Goal: Information Seeking & Learning: Learn about a topic

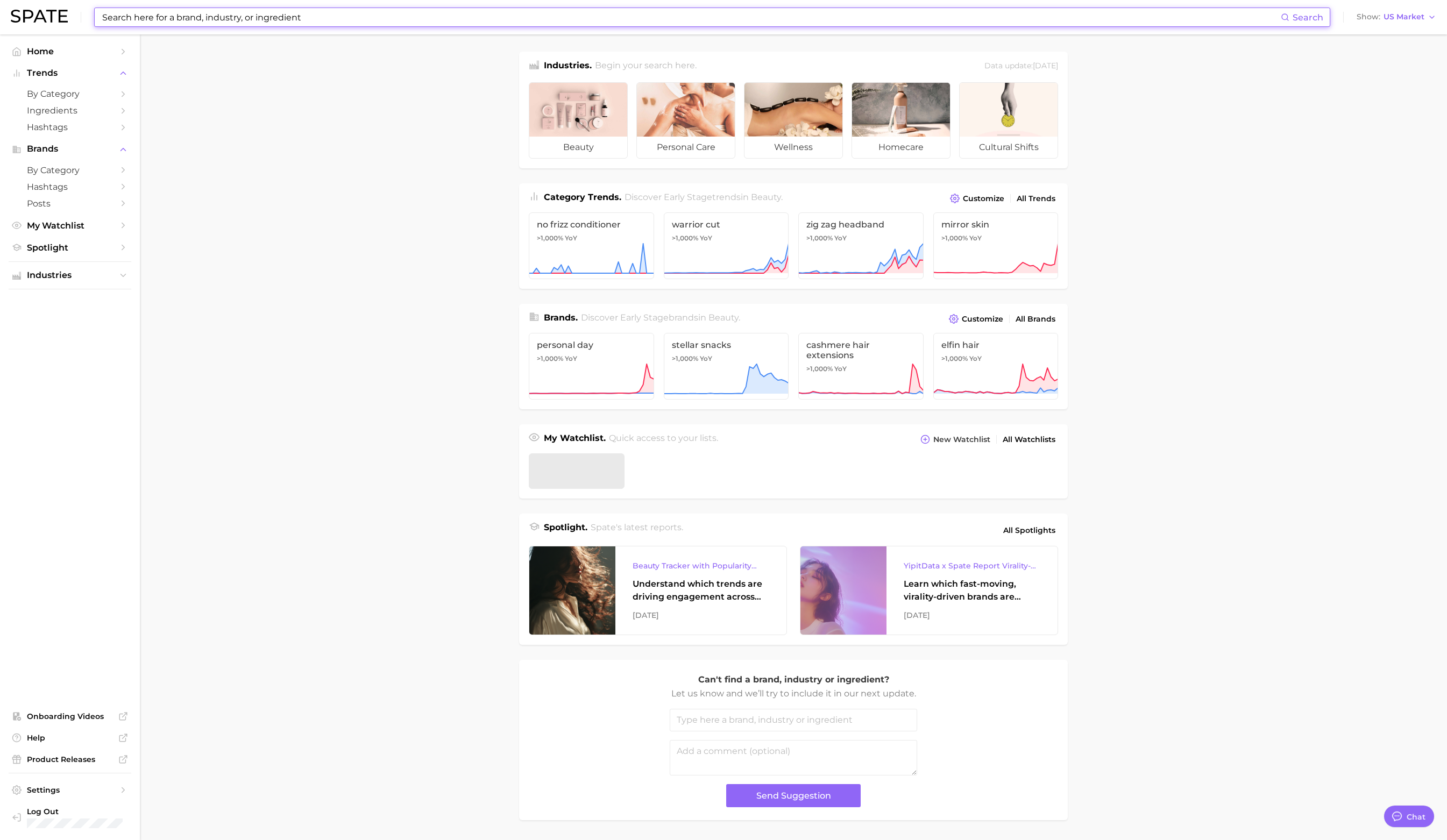
click at [363, 18] on input at bounding box center [691, 17] width 1180 height 18
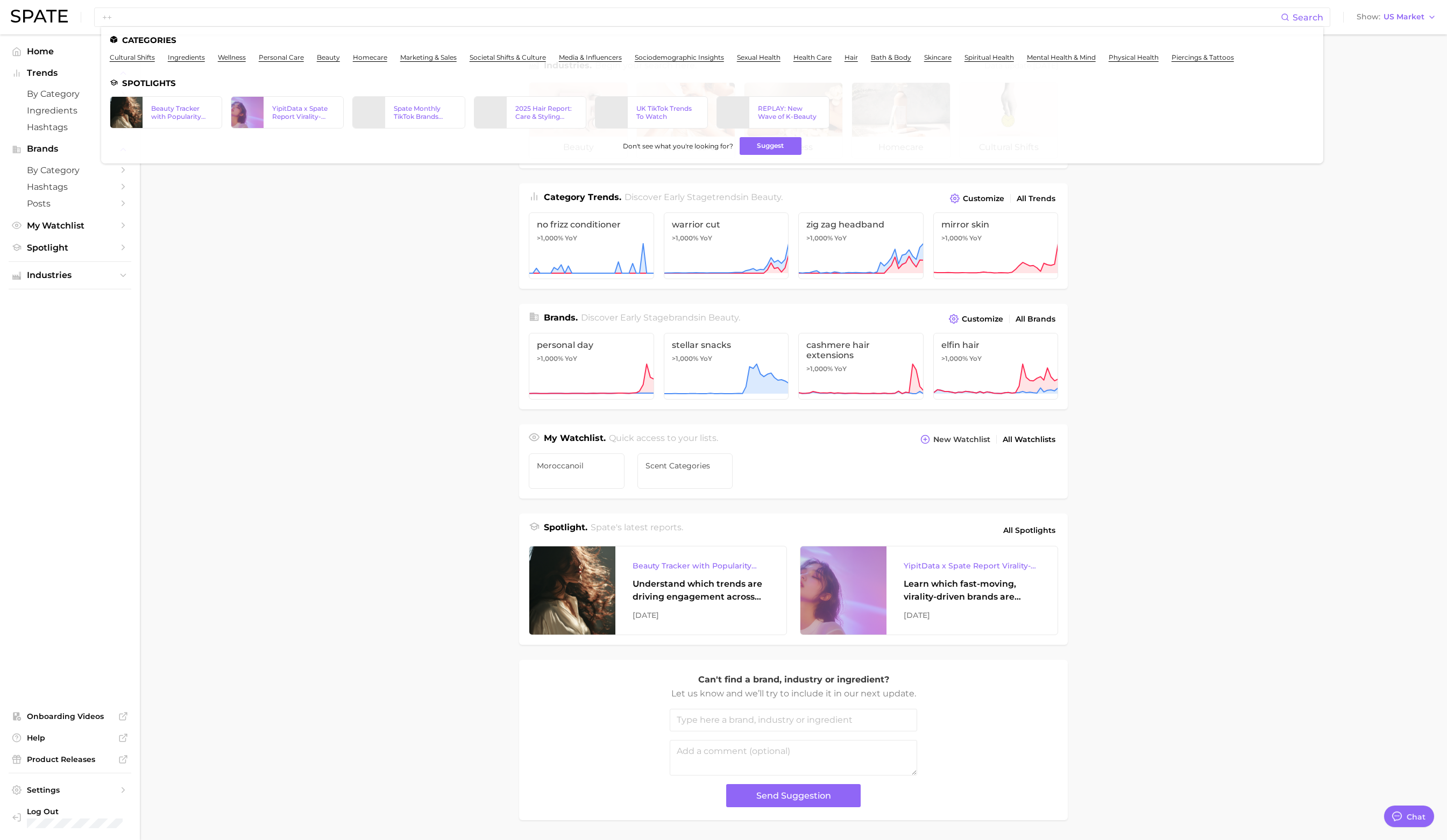
click at [201, 199] on main "Industries. Begin your search here. Data update: [DATE] beauty personal care we…" at bounding box center [793, 454] width 1307 height 839
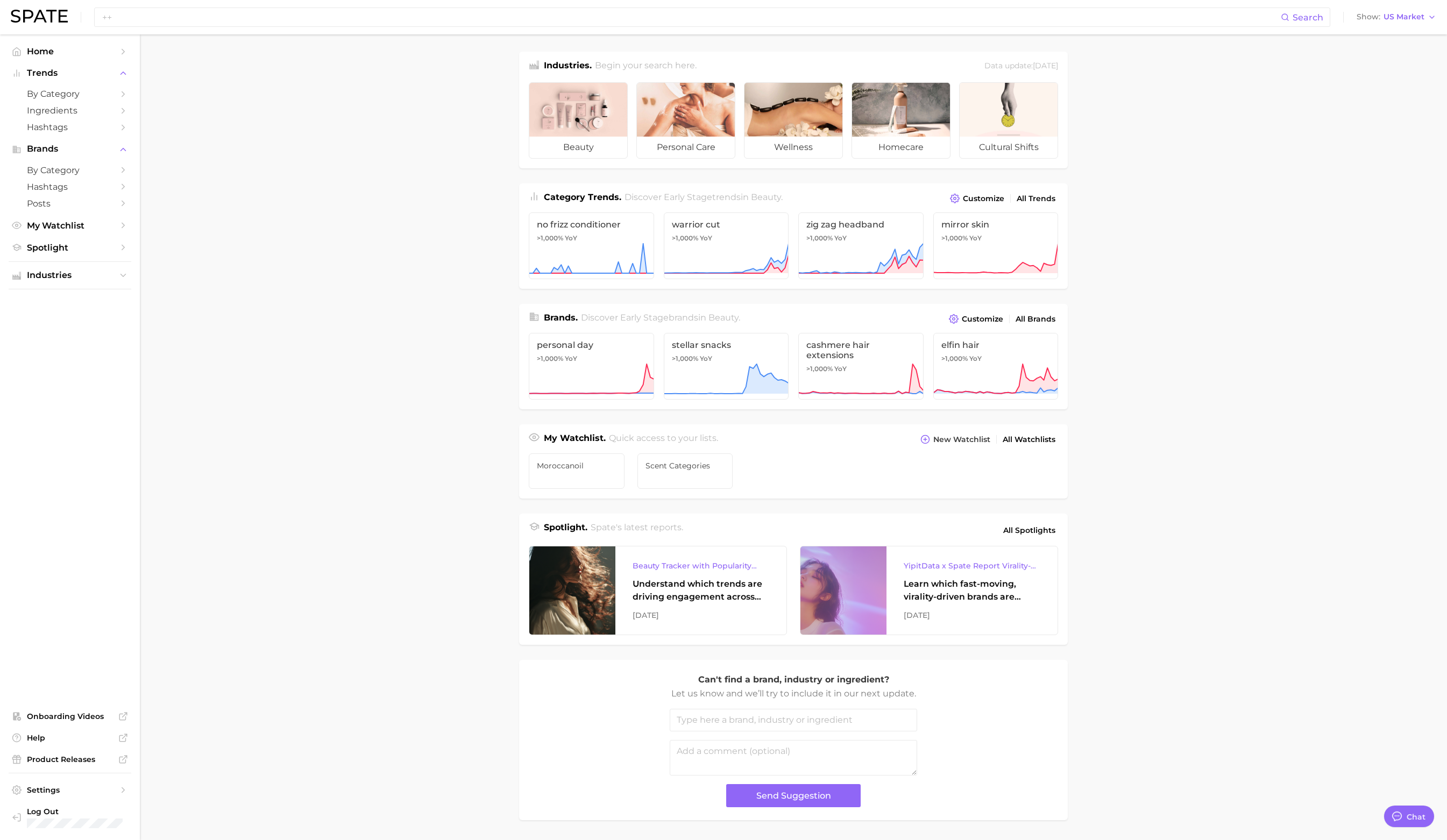
click at [198, 213] on main "Industries. Begin your search here. Data update: [DATE] beauty personal care we…" at bounding box center [793, 454] width 1307 height 839
click at [160, 17] on input "++" at bounding box center [691, 17] width 1180 height 18
click at [341, 473] on main "Industries. Begin your search here. Data update: [DATE] beauty personal care we…" at bounding box center [793, 454] width 1307 height 839
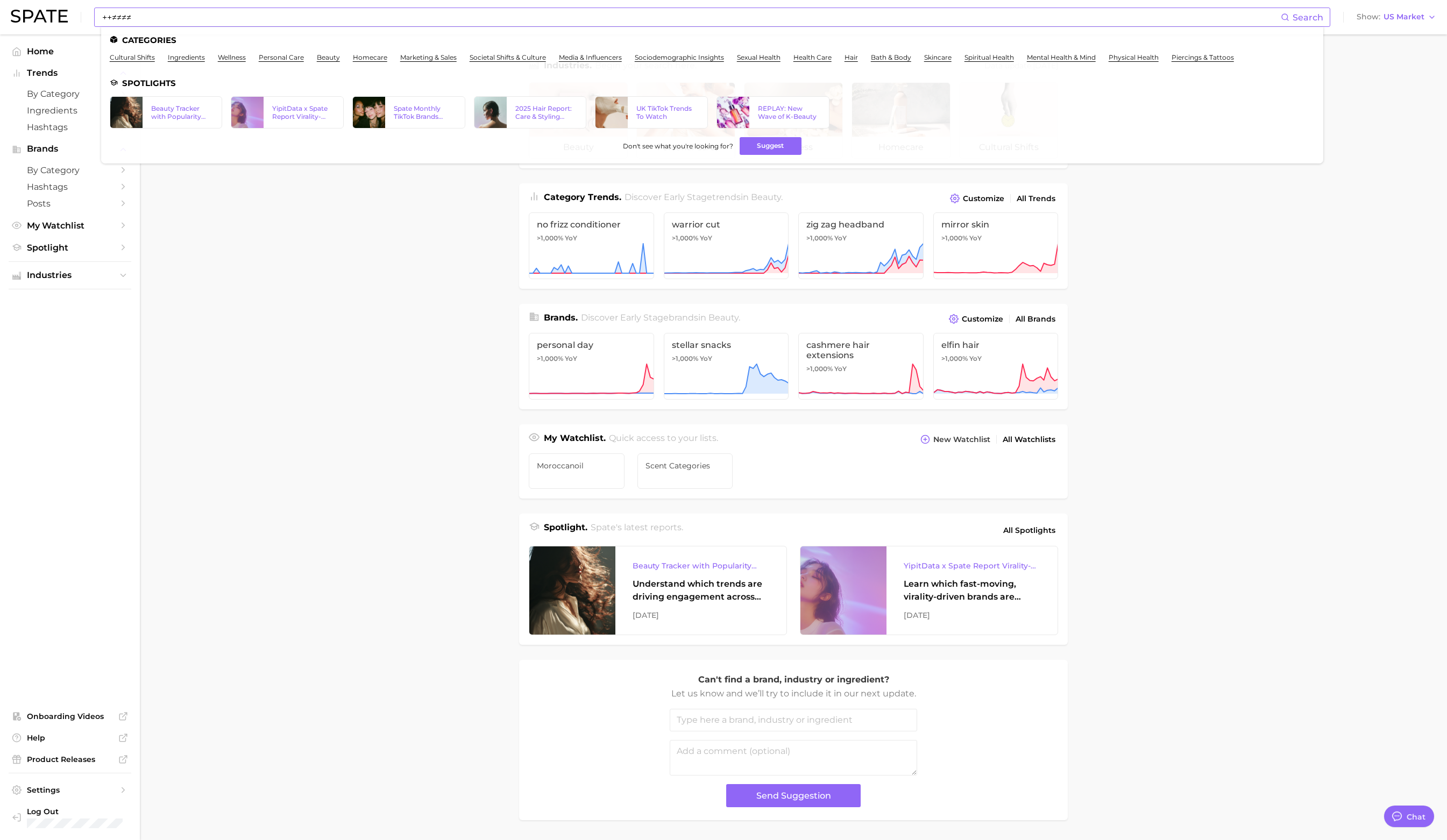
click at [170, 21] on input "++≠≠≠≠" at bounding box center [691, 17] width 1180 height 18
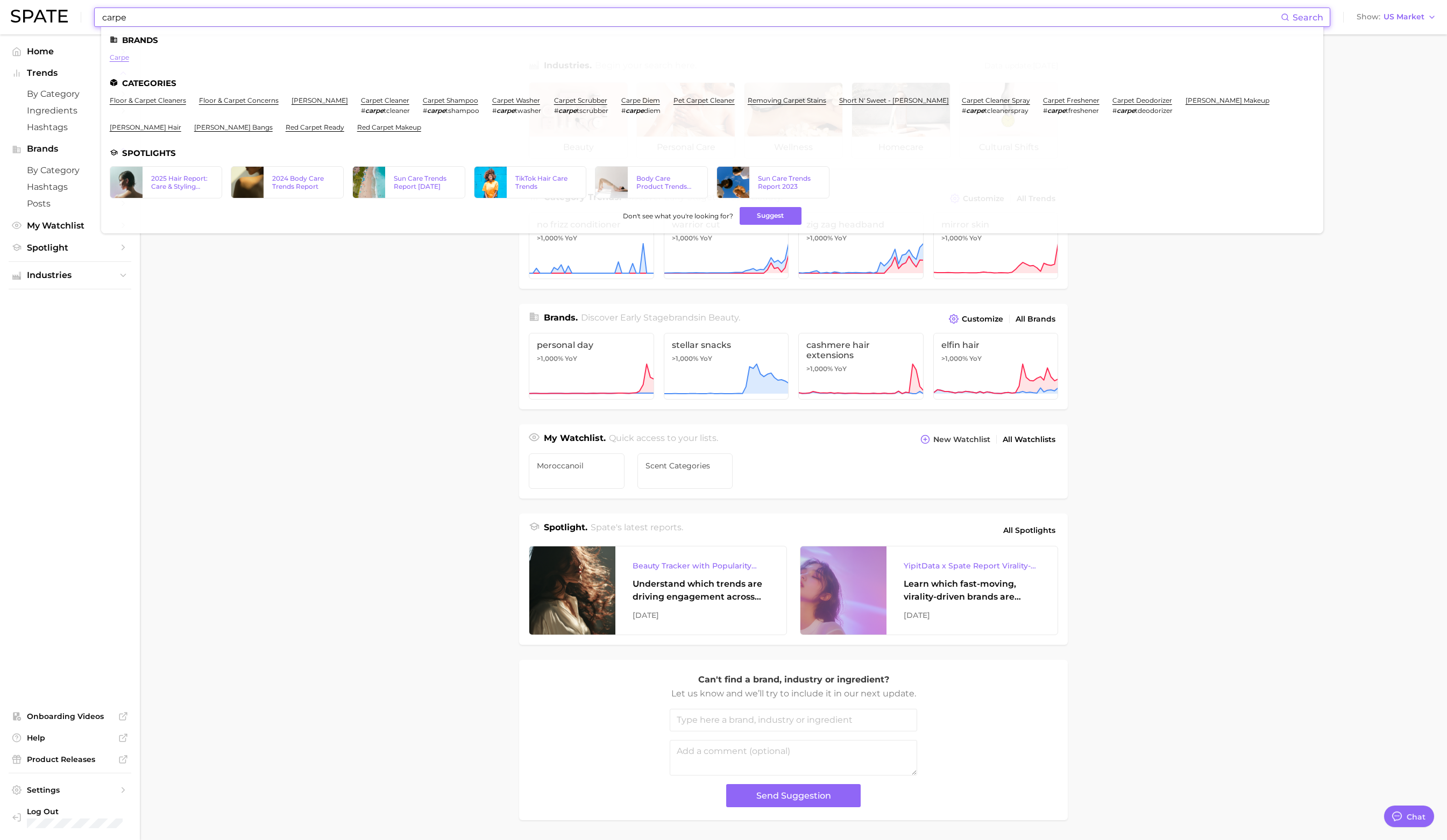
type input "carpe"
click at [119, 56] on link "carpe" at bounding box center [119, 58] width 19 height 8
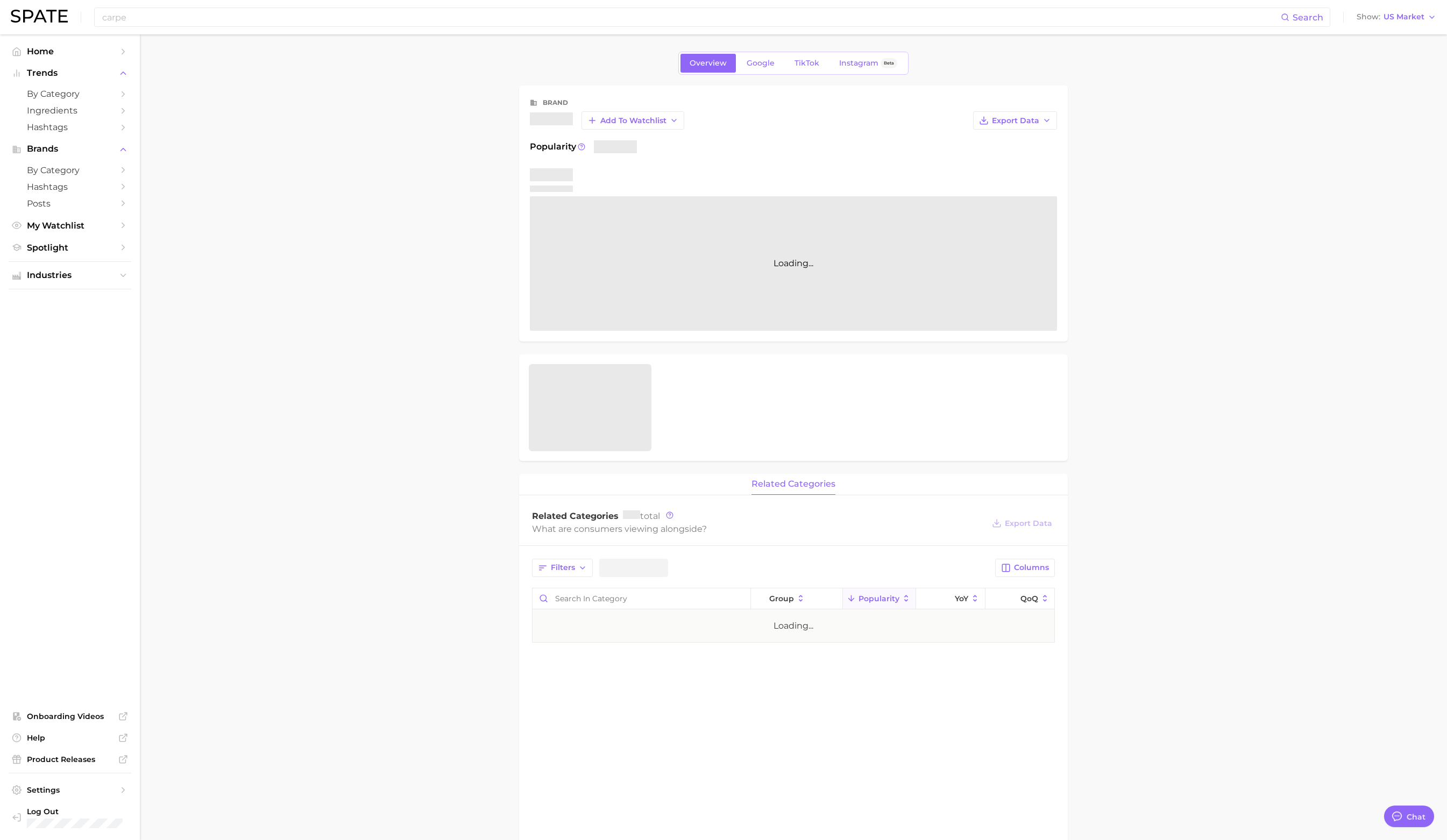
type textarea "x"
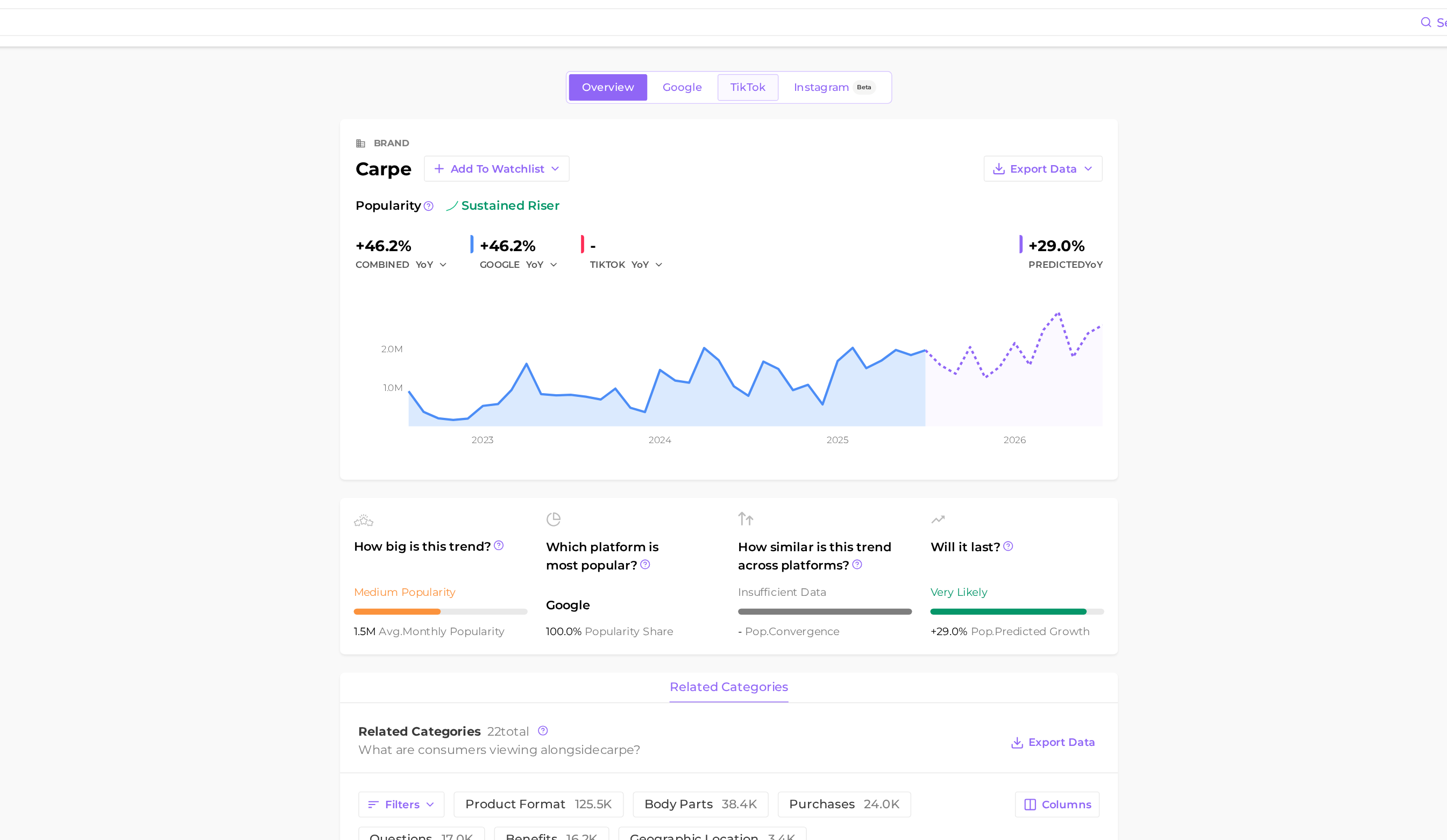
click at [808, 62] on span "TikTok" at bounding box center [807, 62] width 25 height 9
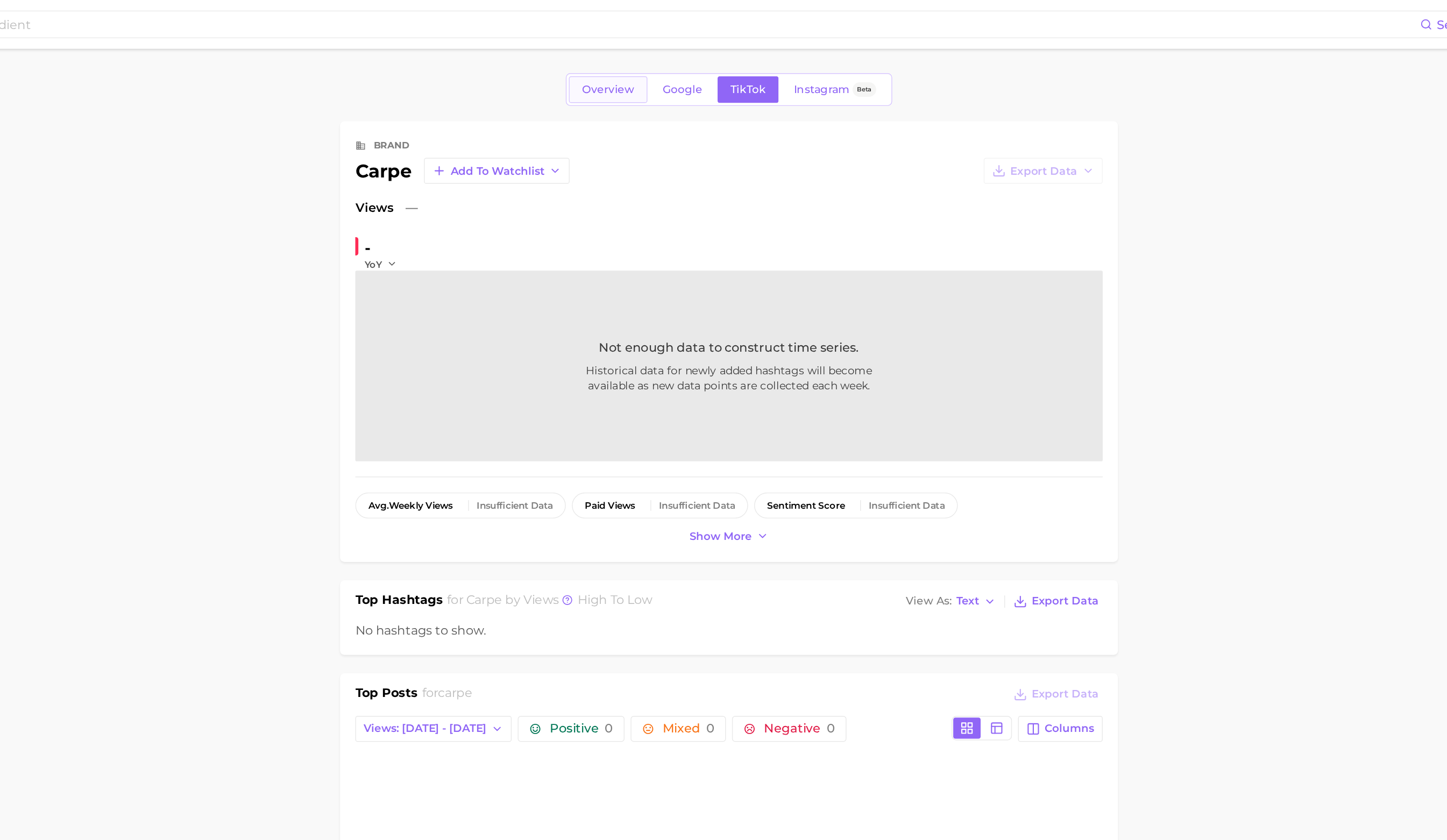
click at [701, 56] on link "Overview" at bounding box center [708, 62] width 56 height 19
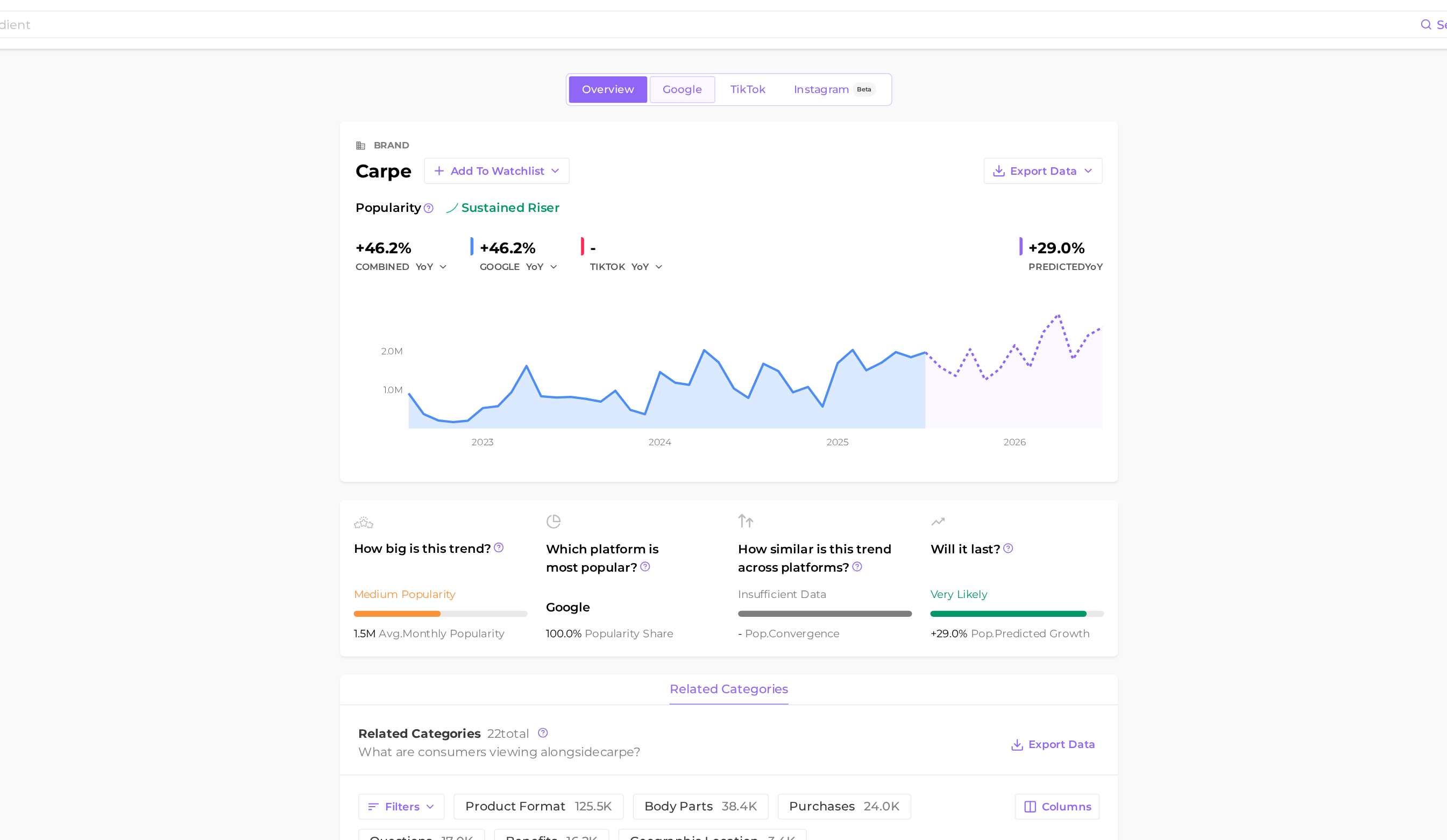
click at [746, 64] on link "Google" at bounding box center [760, 62] width 47 height 19
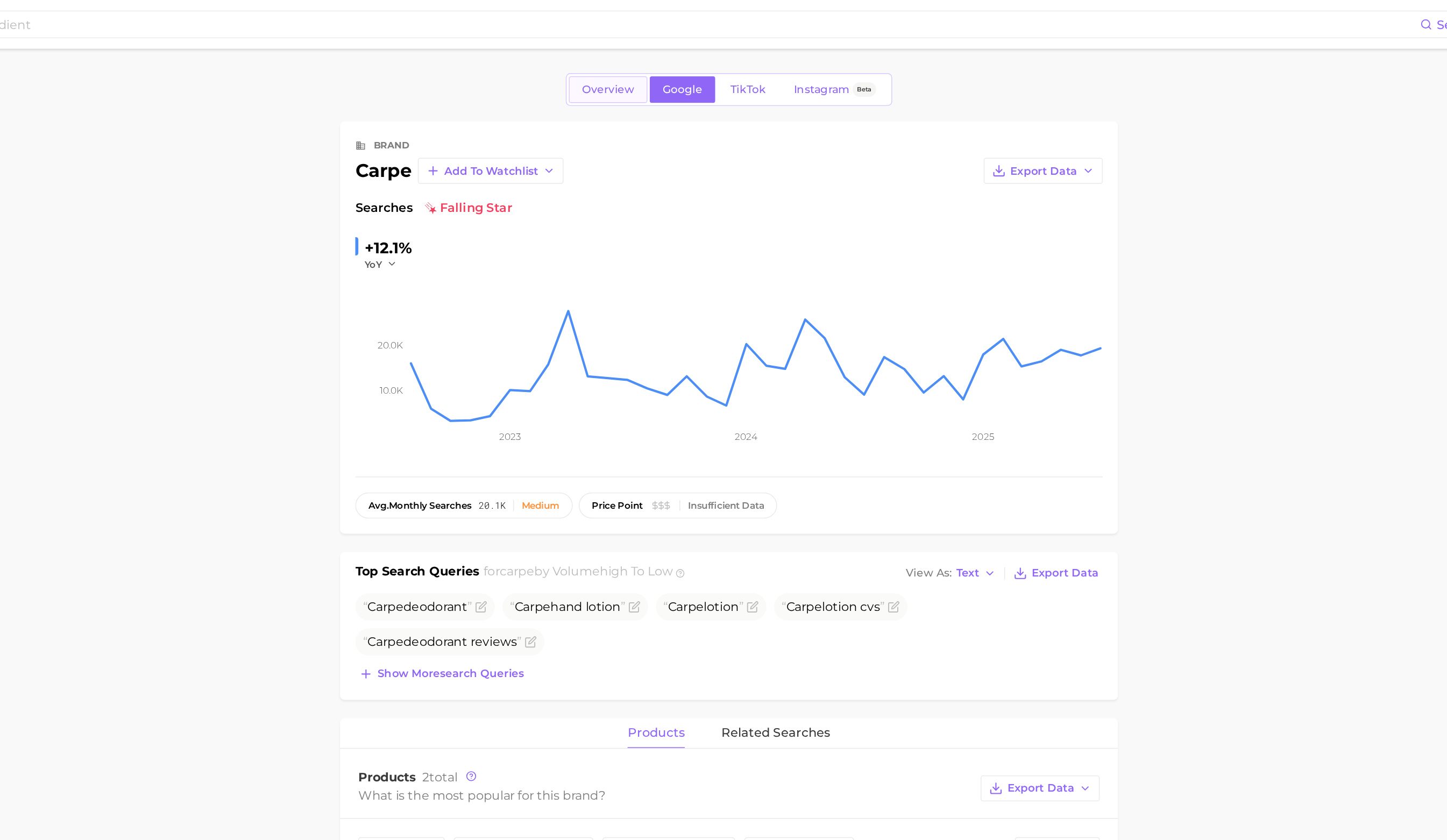
click at [705, 62] on span "Overview" at bounding box center [708, 62] width 37 height 9
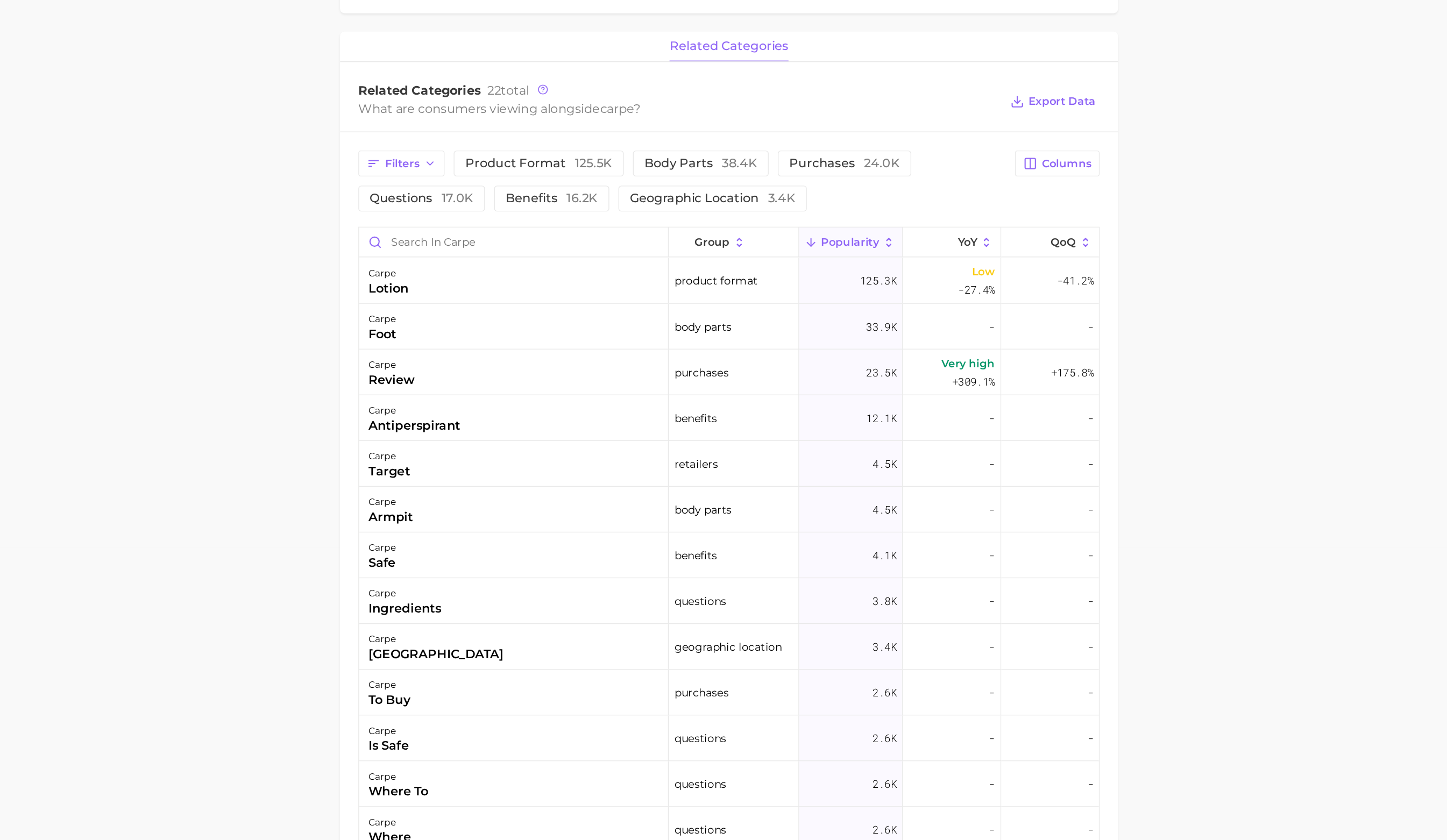
scroll to position [211, 0]
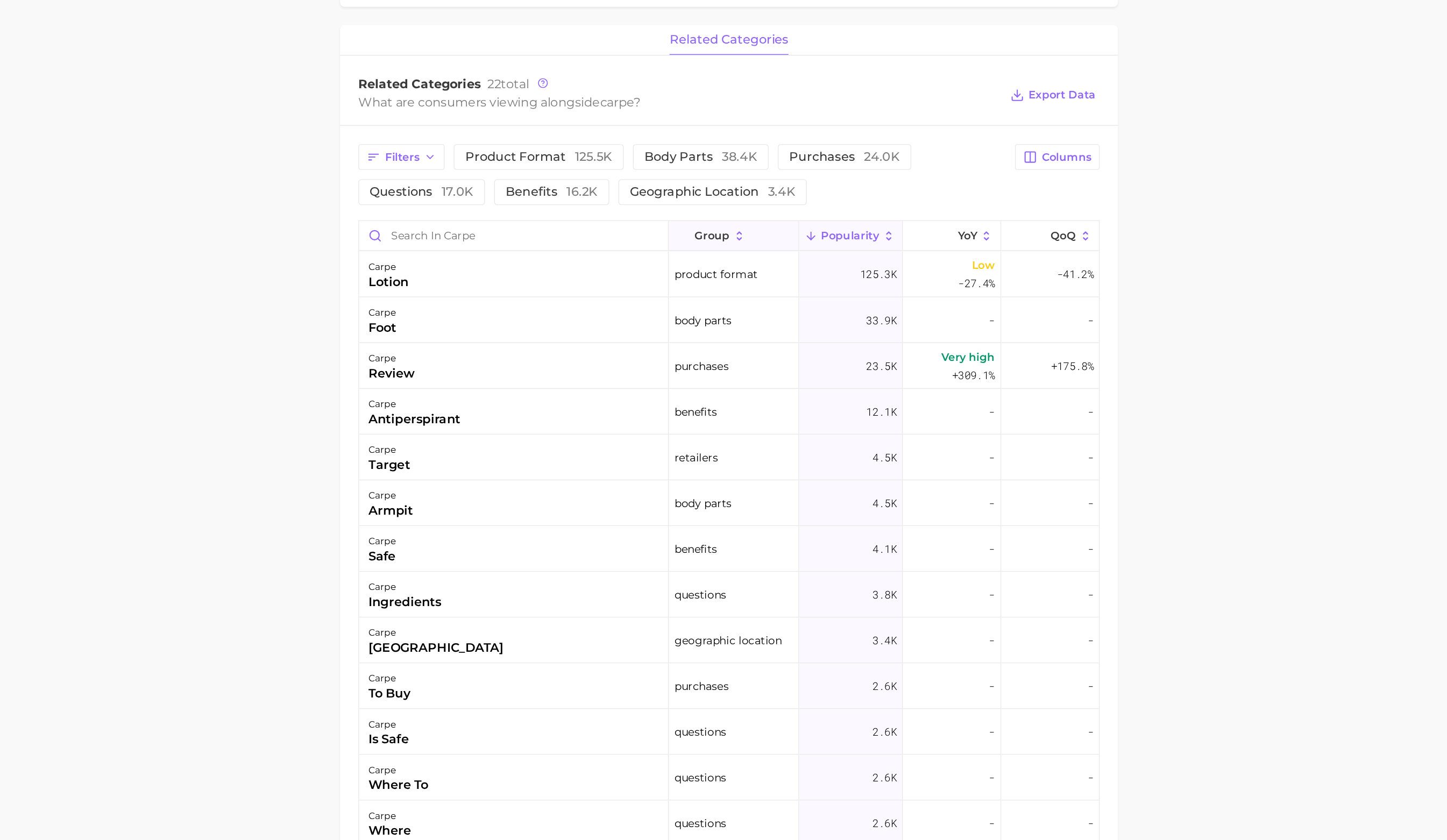
click at [793, 417] on span "group" at bounding box center [782, 413] width 25 height 8
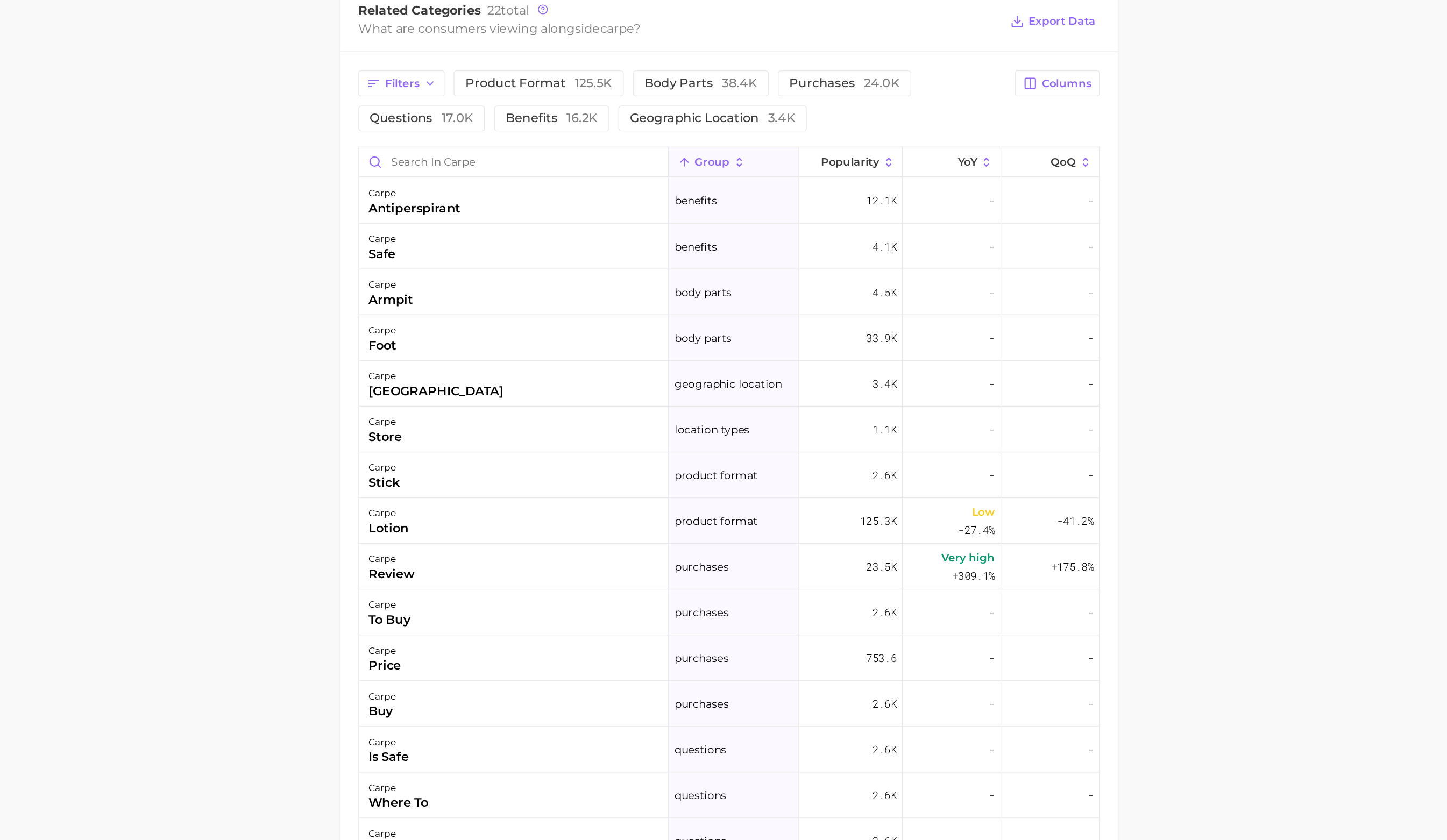
scroll to position [262, 0]
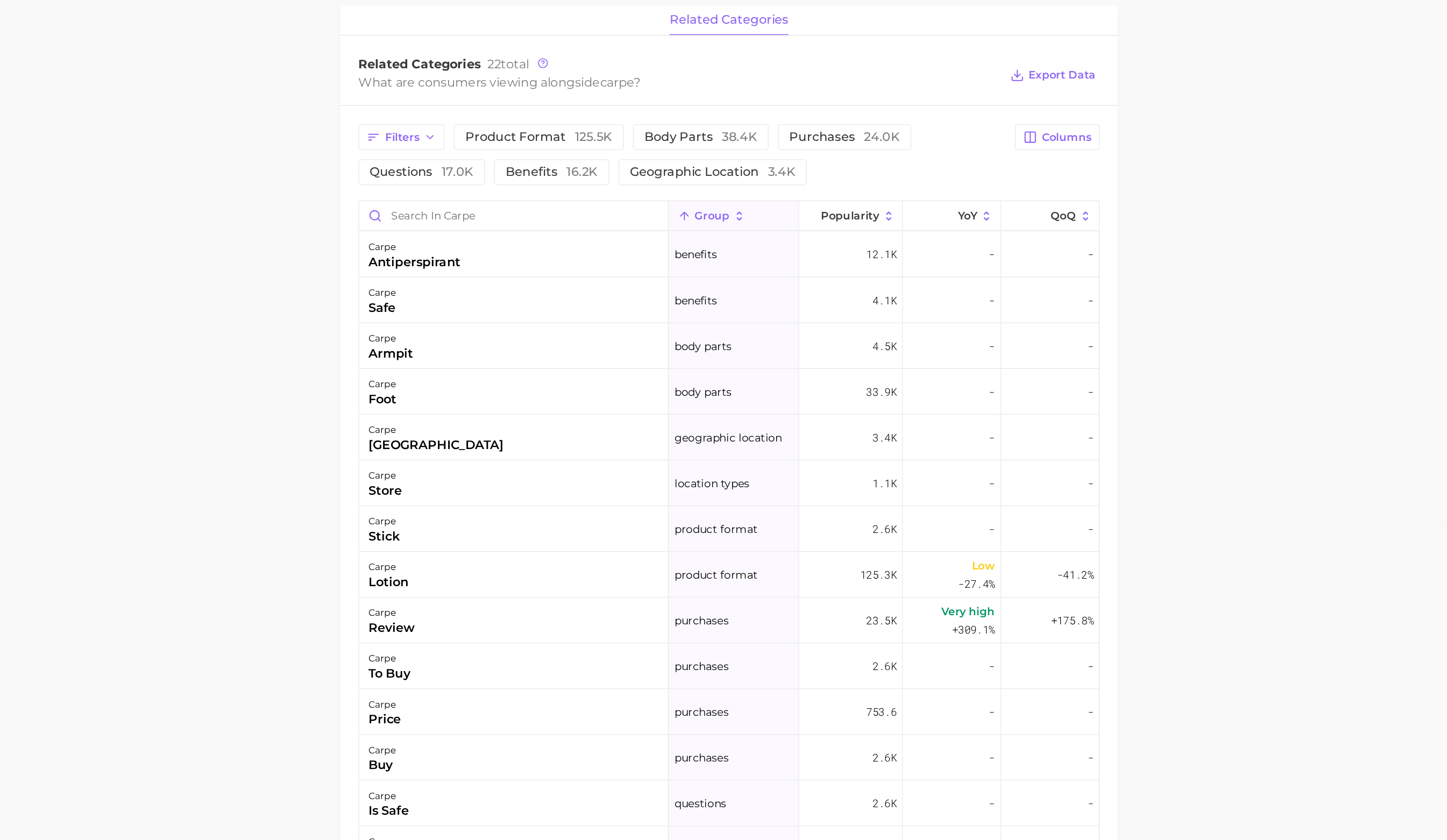
click at [791, 362] on span "group" at bounding box center [782, 362] width 25 height 8
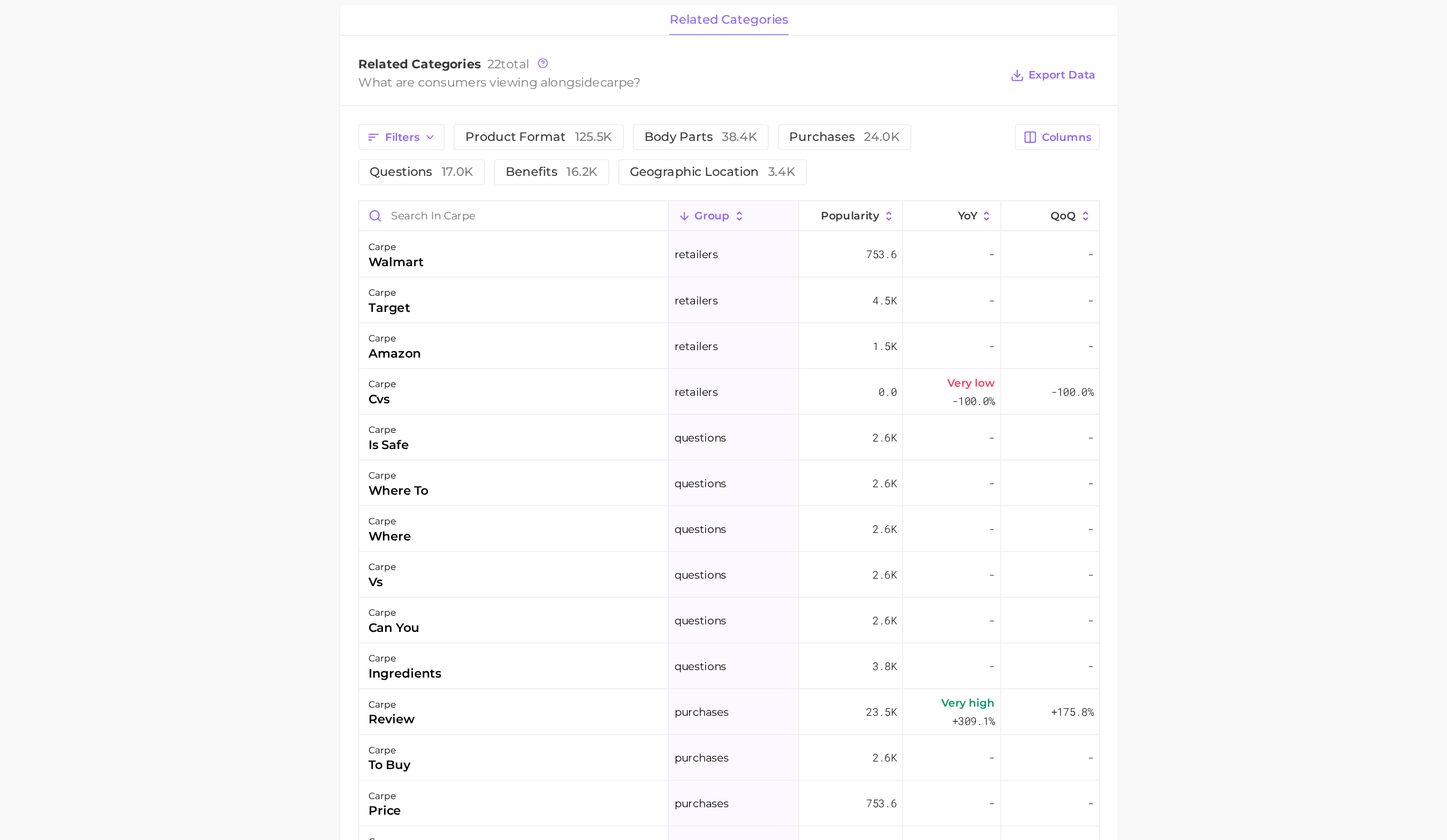
click at [791, 362] on span "group" at bounding box center [782, 362] width 25 height 8
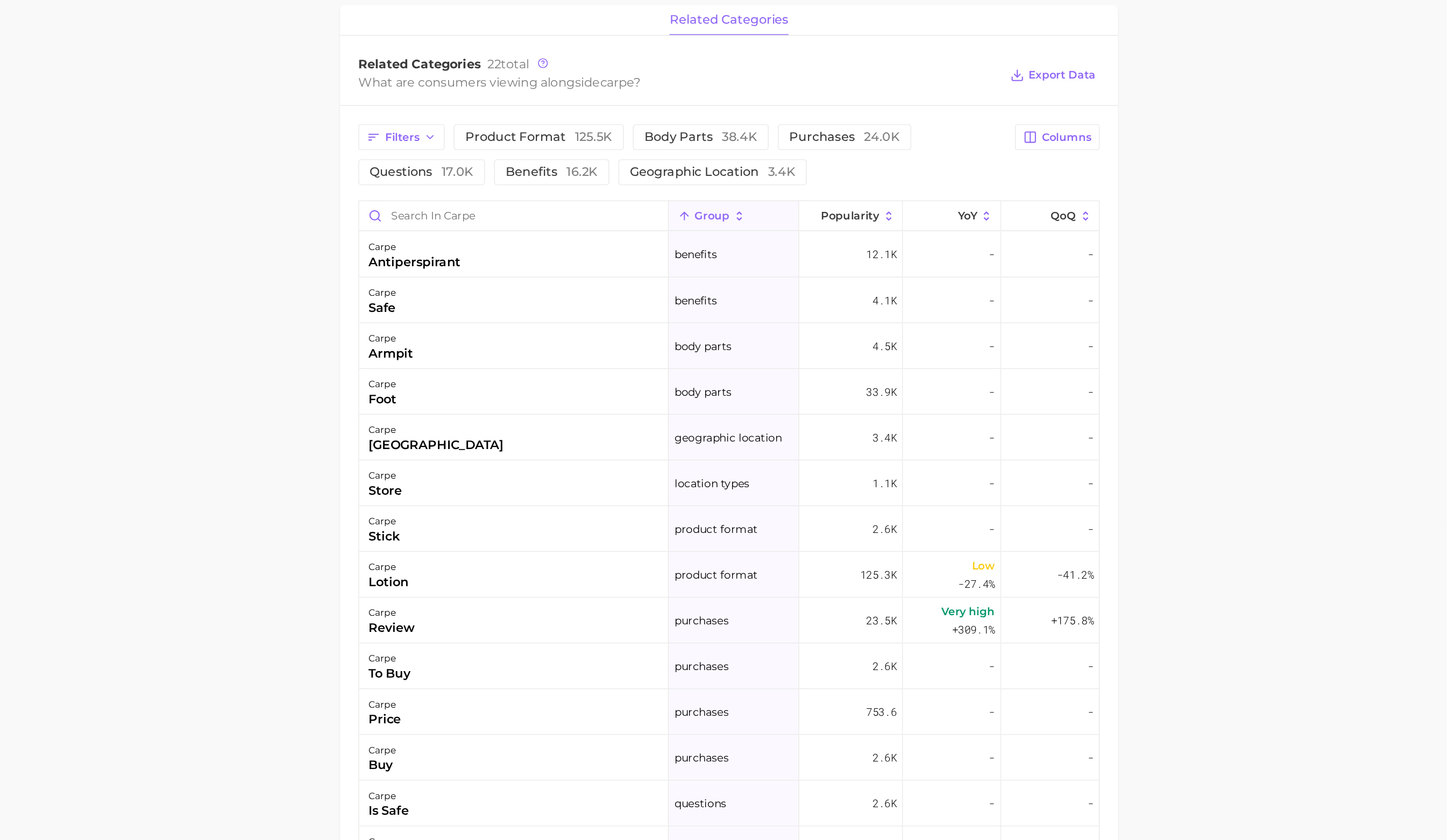
click at [791, 362] on span "group" at bounding box center [782, 362] width 25 height 8
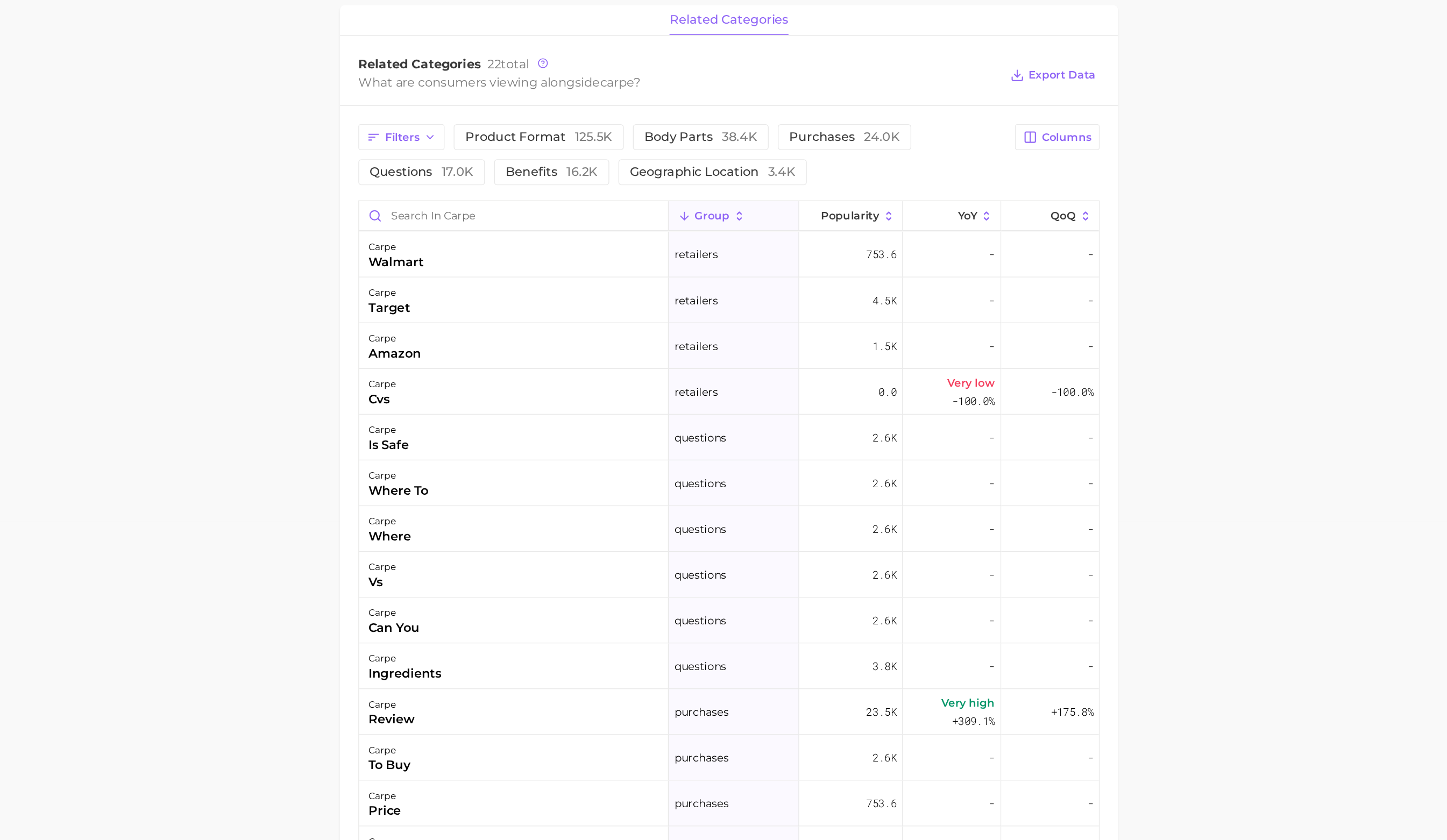
click at [791, 362] on span "group" at bounding box center [782, 362] width 25 height 8
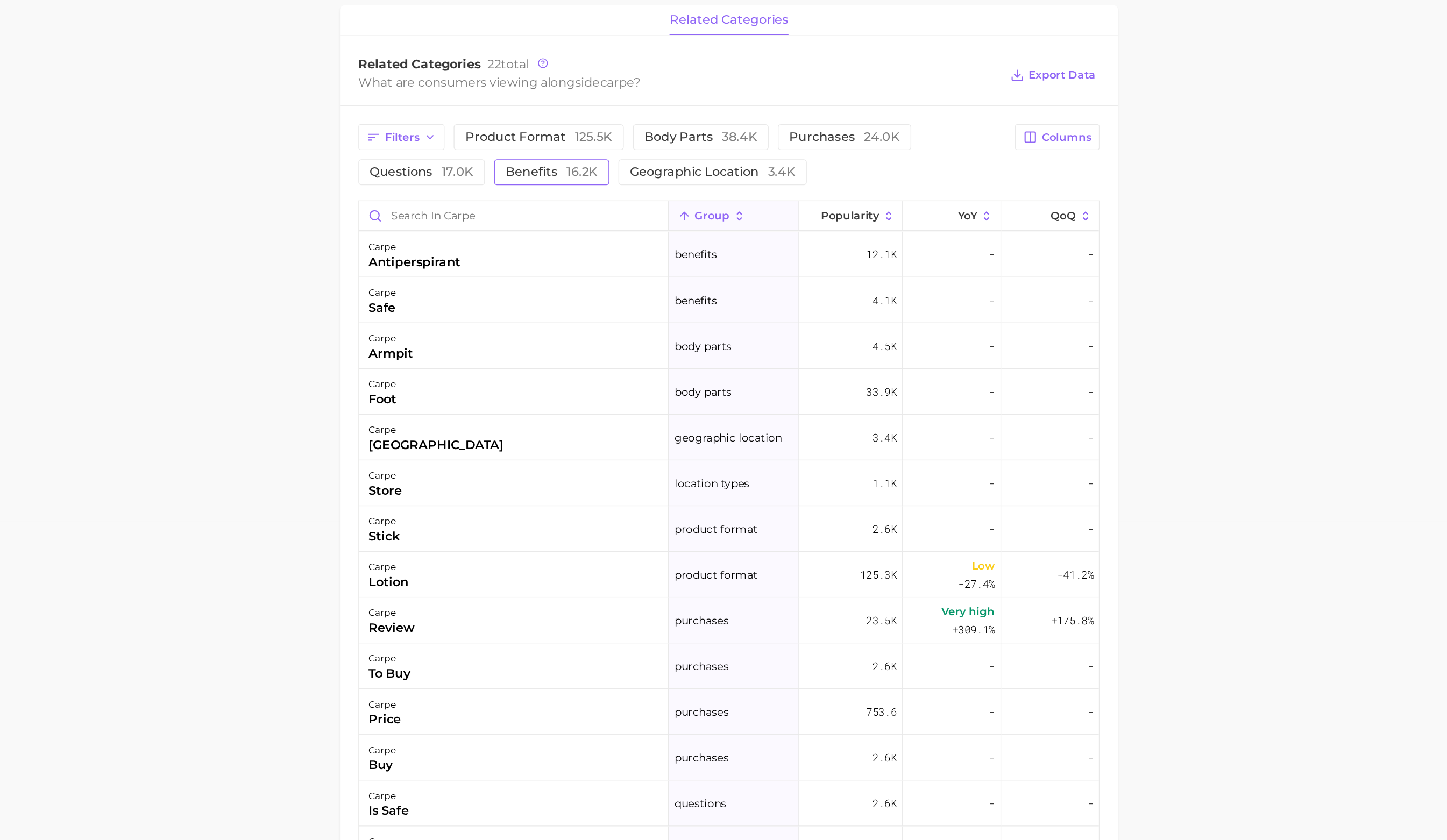
click at [664, 336] on button "benefits 16.2k" at bounding box center [668, 331] width 81 height 18
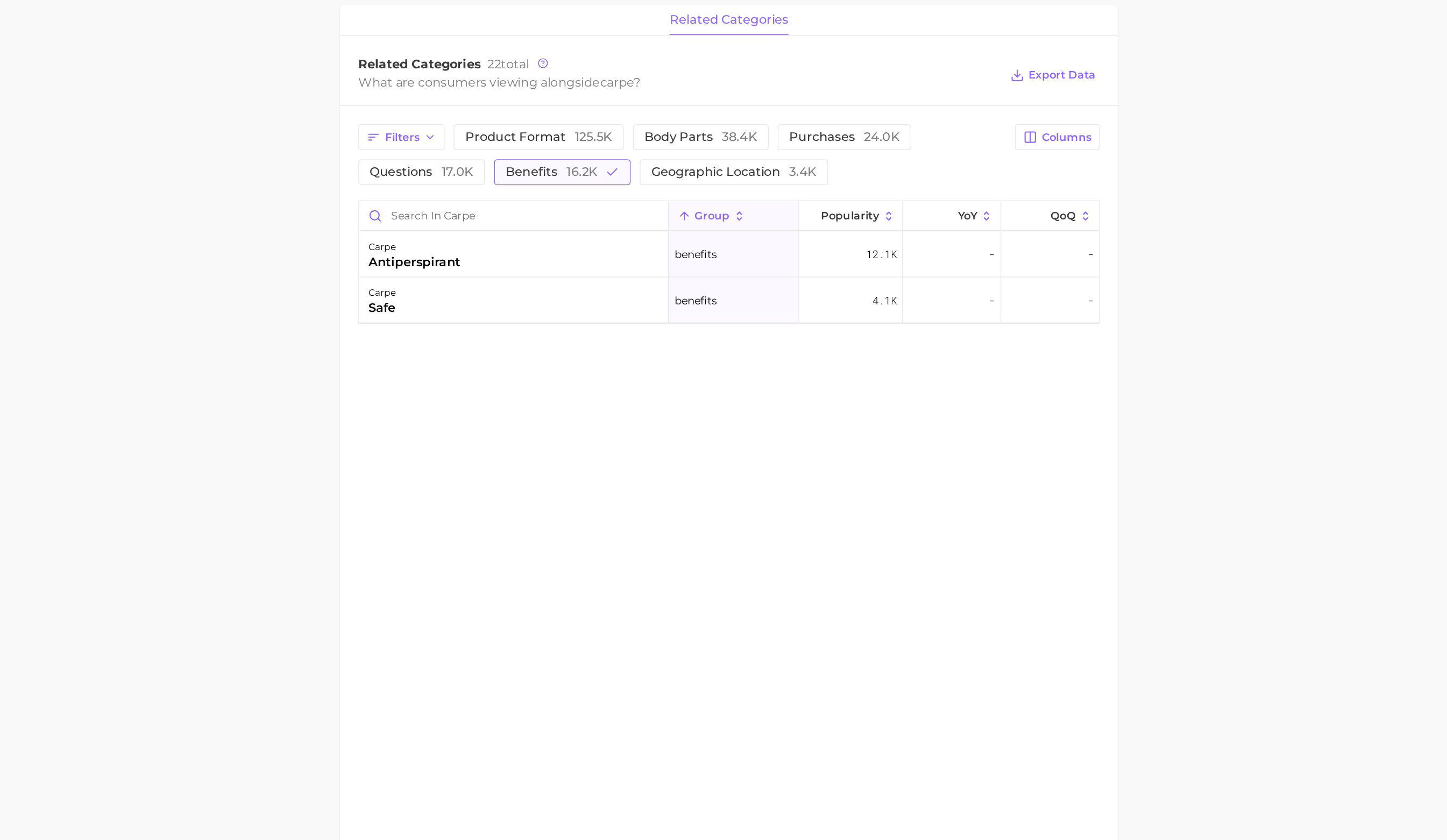
click at [664, 336] on button "benefits 16.2k" at bounding box center [676, 331] width 97 height 18
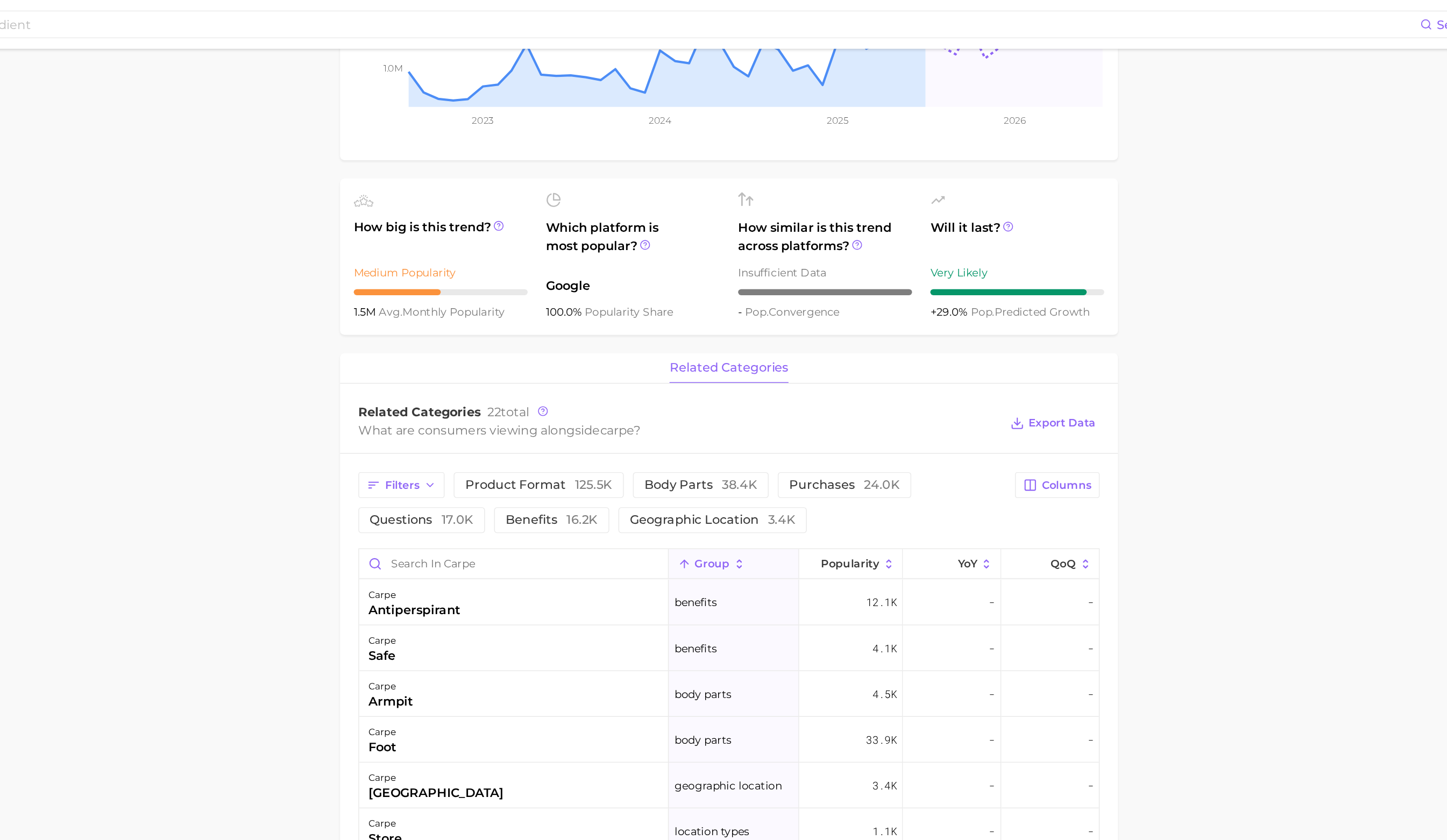
scroll to position [194, 0]
